Goal: Task Accomplishment & Management: Manage account settings

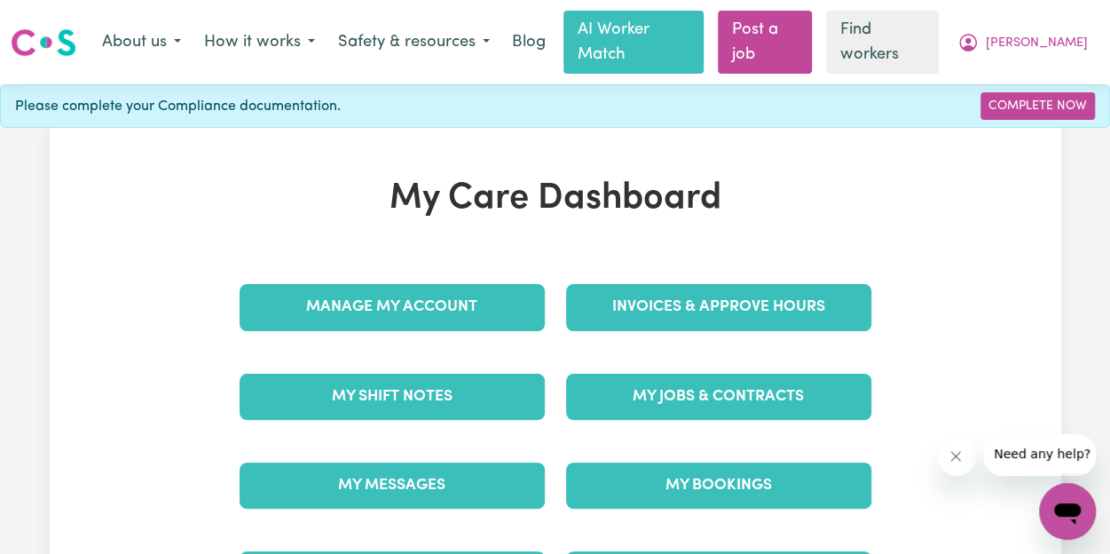
click at [410, 187] on h1 "My Care Dashboard" at bounding box center [555, 198] width 653 height 43
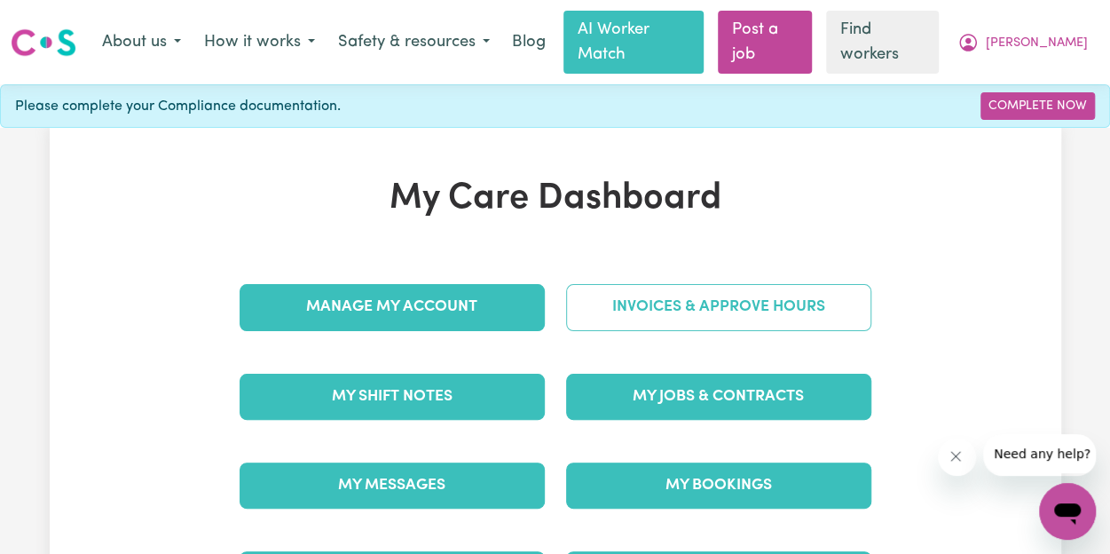
click at [789, 329] on link "Invoices & Approve Hours" at bounding box center [718, 307] width 305 height 46
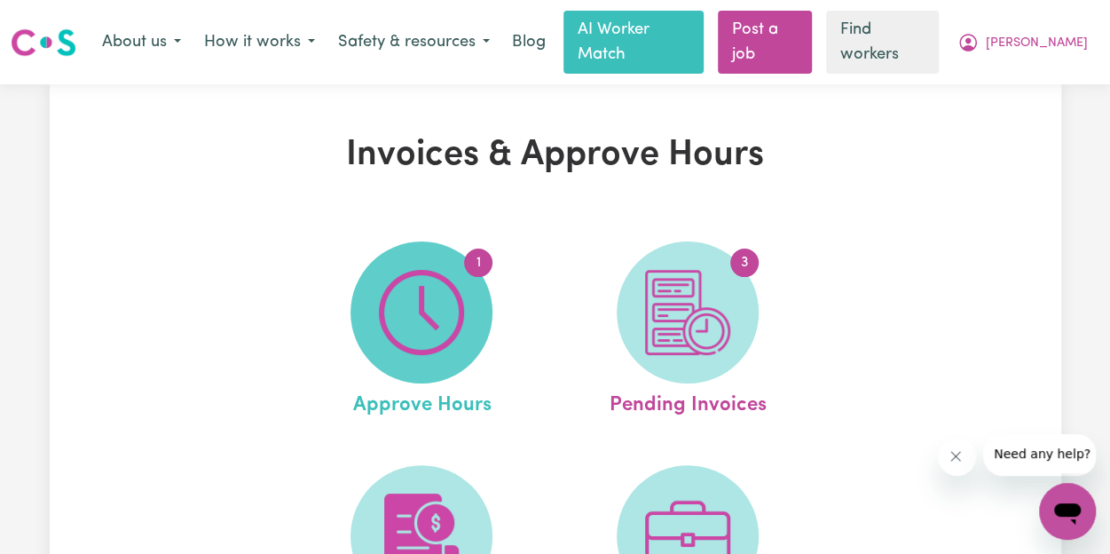
click at [427, 332] on img at bounding box center [421, 312] width 85 height 85
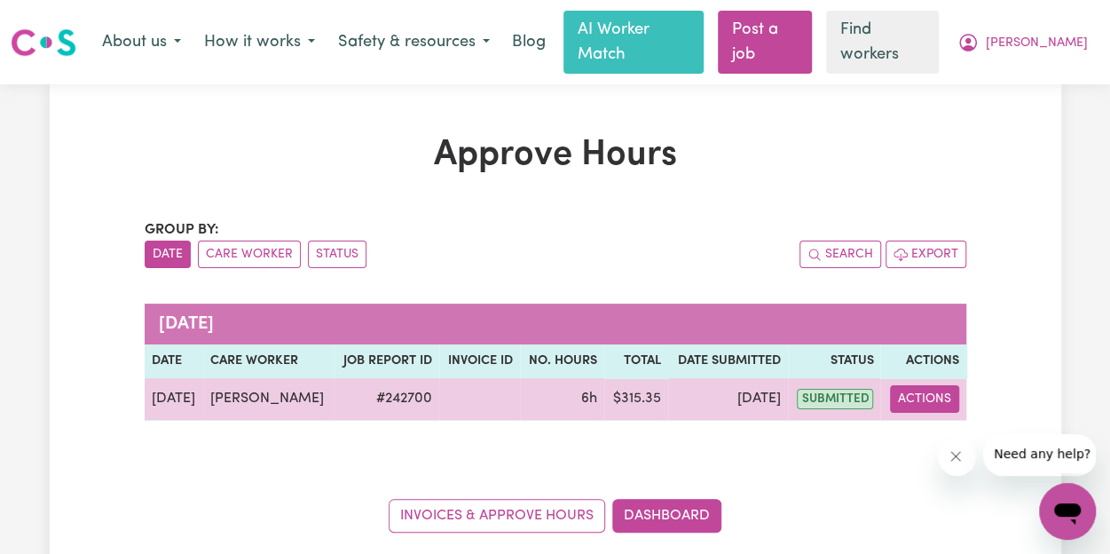
click at [915, 412] on button "Actions" at bounding box center [924, 398] width 69 height 27
click at [953, 459] on link "View Job Report" at bounding box center [964, 440] width 152 height 35
select select "pm"
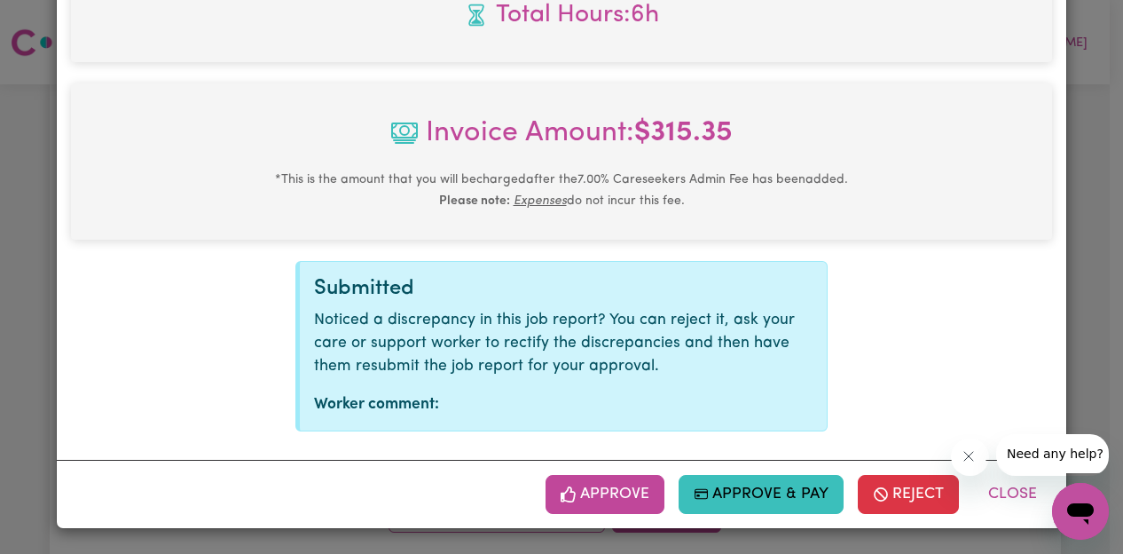
scroll to position [897, 0]
click at [553, 492] on button "Approve" at bounding box center [605, 494] width 119 height 39
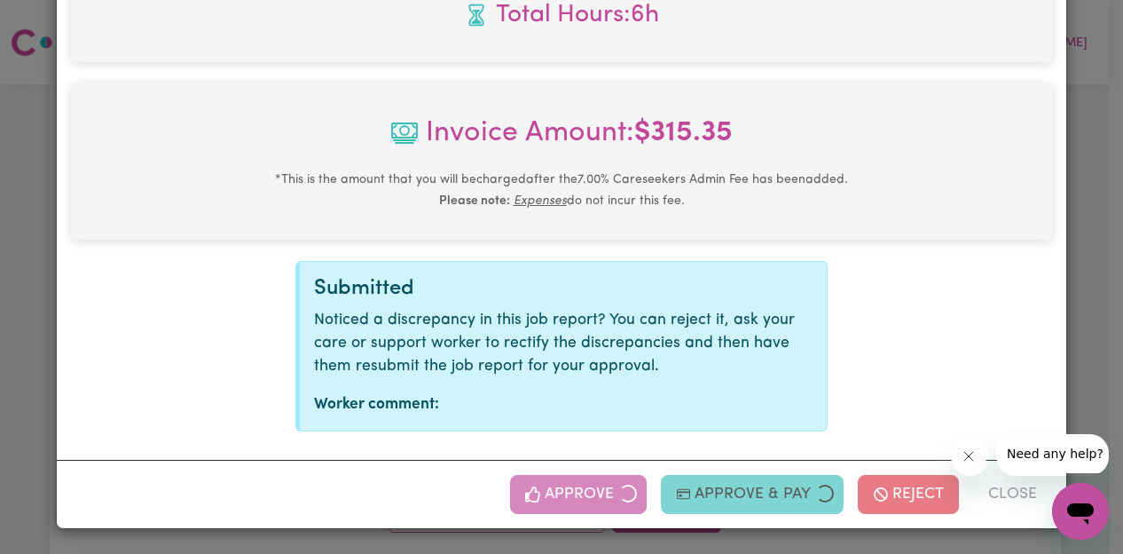
scroll to position [593, 0]
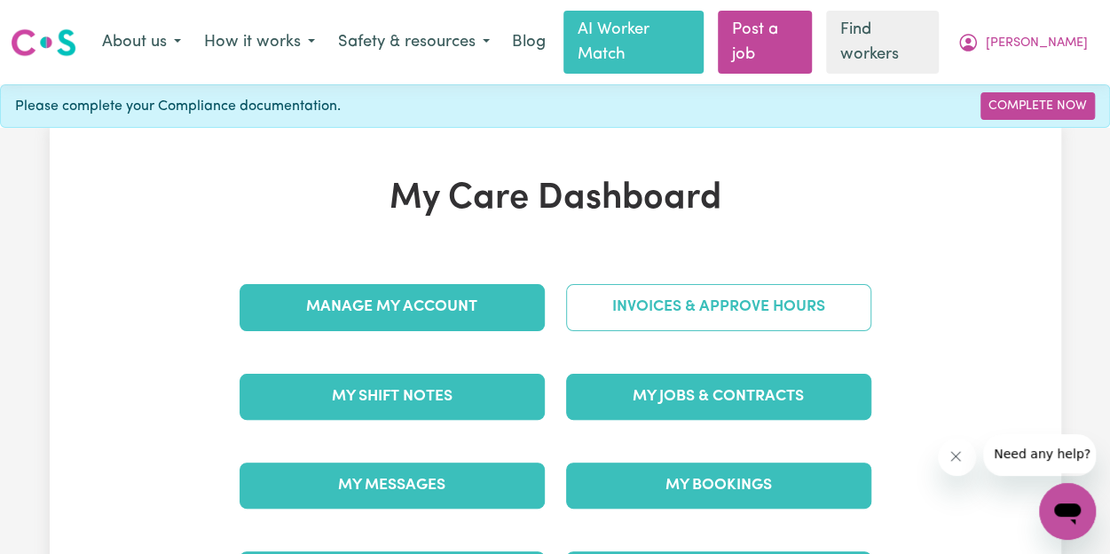
click at [765, 314] on link "Invoices & Approve Hours" at bounding box center [718, 307] width 305 height 46
